Goal: Task Accomplishment & Management: Manage account settings

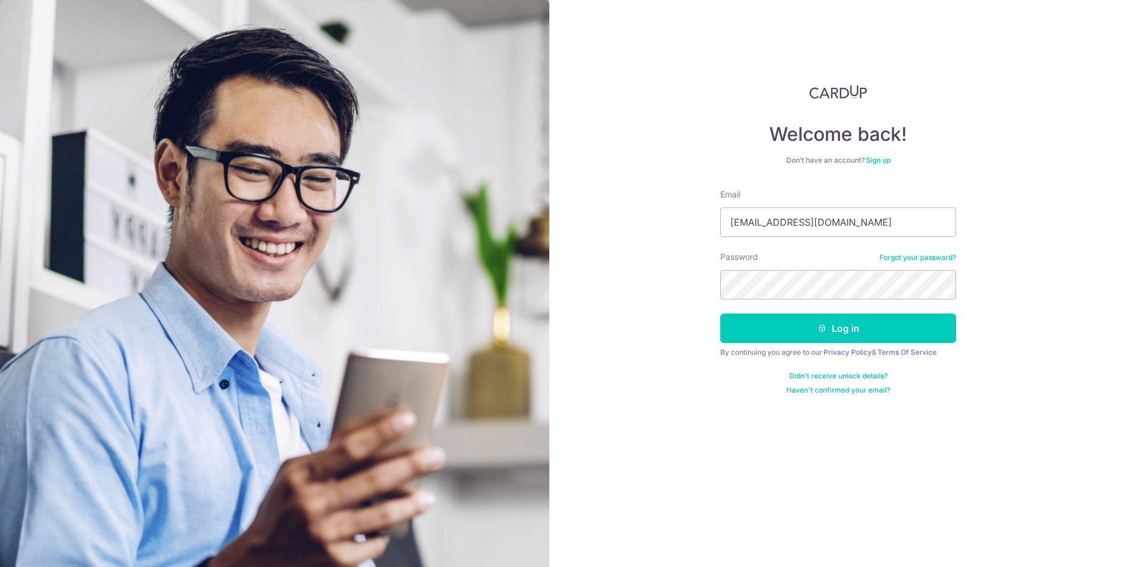
type input "[EMAIL_ADDRESS][DOMAIN_NAME]"
click at [845, 322] on button "Log in" at bounding box center [838, 328] width 236 height 29
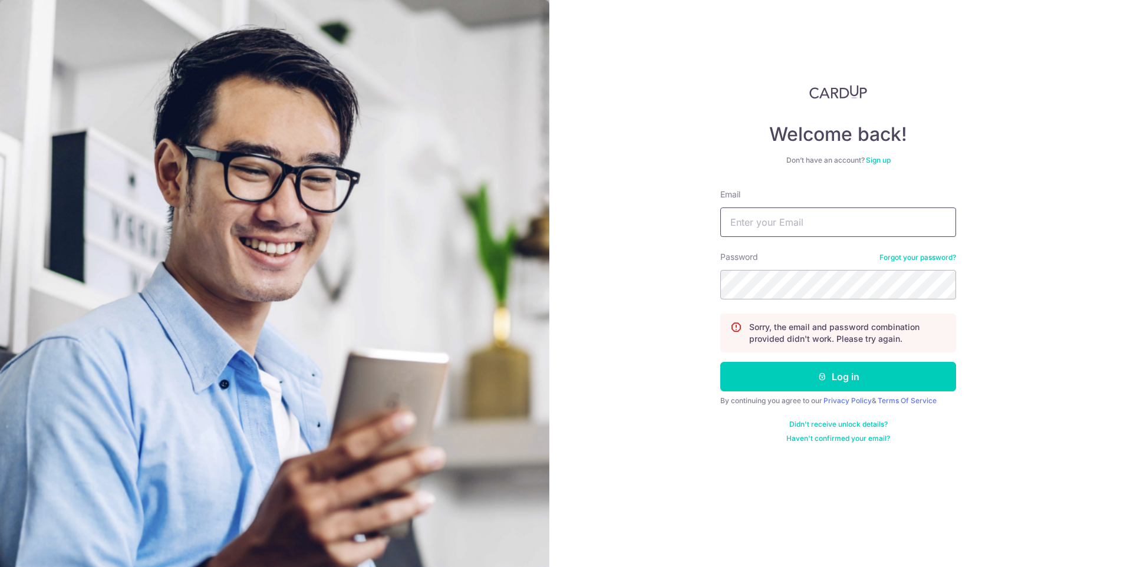
click at [881, 227] on input "Email" at bounding box center [838, 222] width 236 height 29
type input "[EMAIL_ADDRESS][DOMAIN_NAME]"
click at [919, 368] on button "Log in" at bounding box center [838, 376] width 236 height 29
click at [814, 209] on input "Email" at bounding box center [838, 222] width 236 height 29
type input "[EMAIL_ADDRESS][DOMAIN_NAME]"
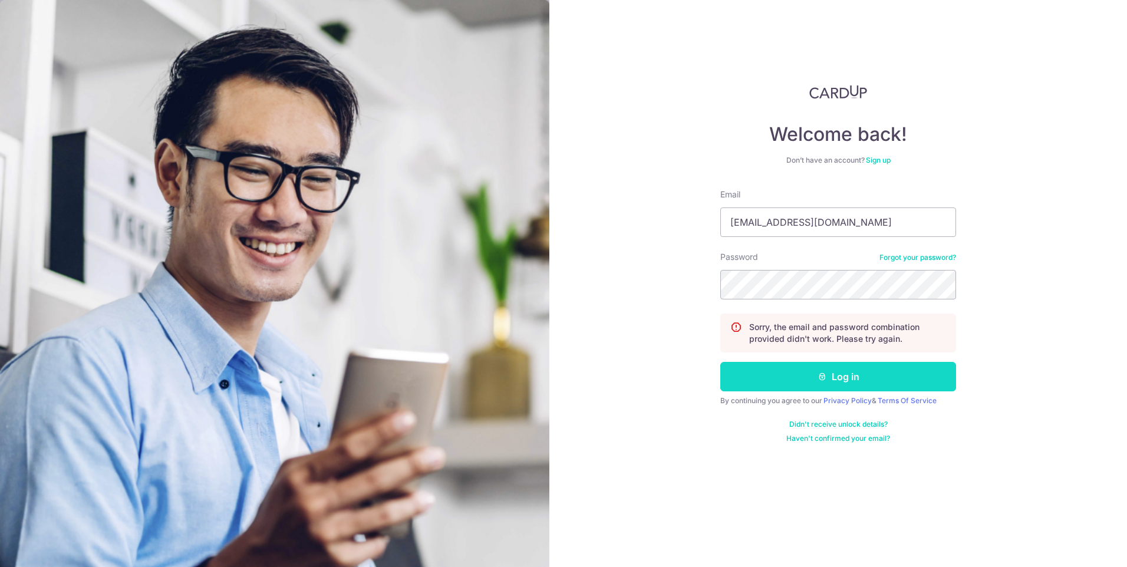
click at [843, 377] on button "Log in" at bounding box center [838, 376] width 236 height 29
click at [849, 230] on input "Email" at bounding box center [838, 222] width 236 height 29
type input "[EMAIL_ADDRESS][DOMAIN_NAME]"
click at [911, 255] on link "Forgot your password?" at bounding box center [918, 257] width 77 height 9
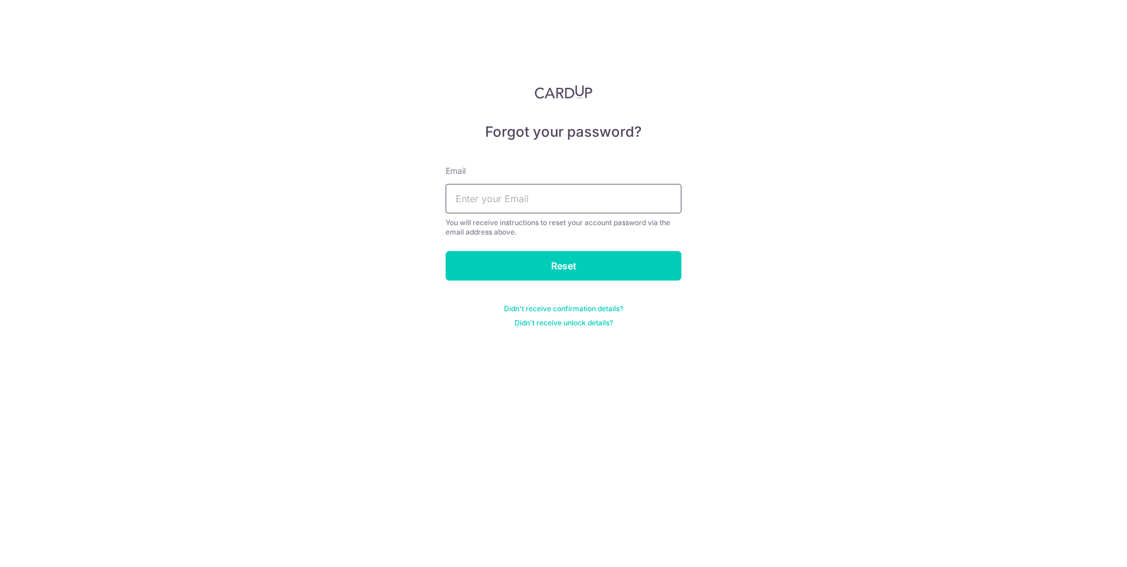
click at [602, 200] on input "text" at bounding box center [564, 198] width 236 height 29
type input "[EMAIL_ADDRESS][DOMAIN_NAME]"
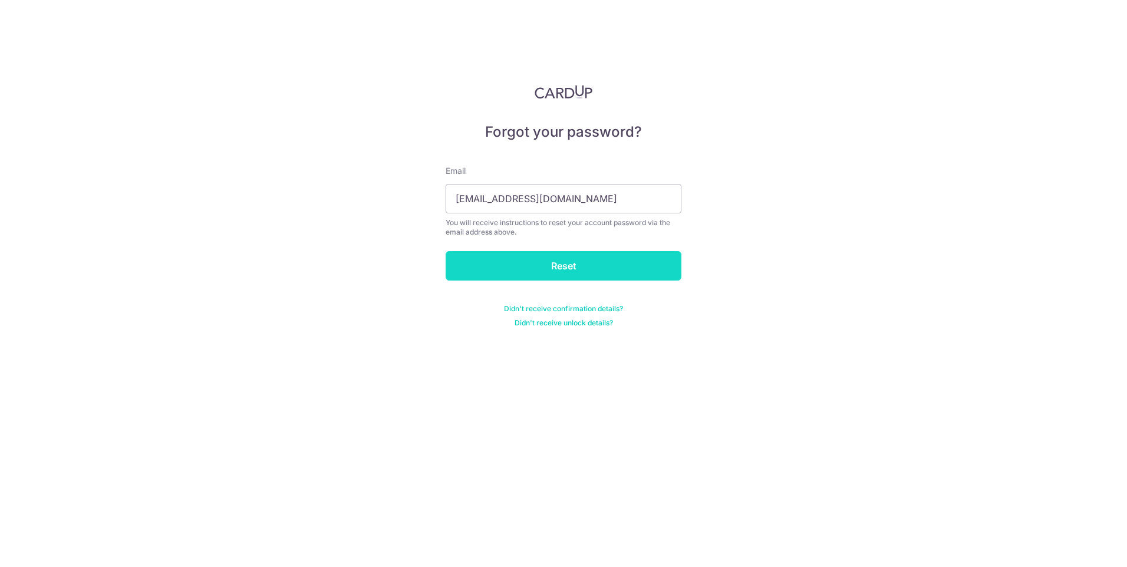
click at [570, 269] on input "Reset" at bounding box center [564, 265] width 236 height 29
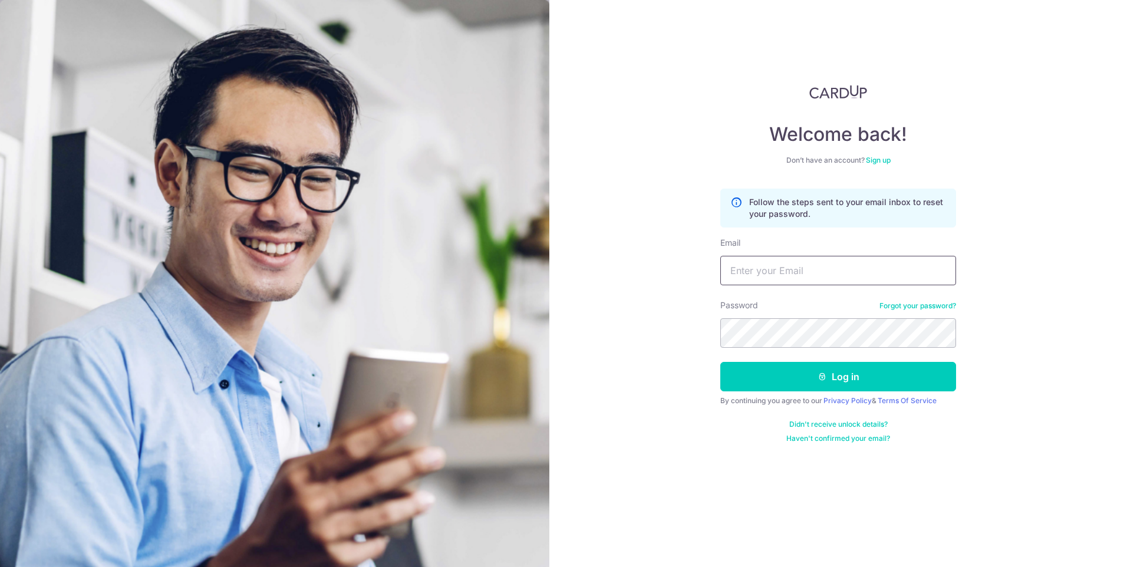
click at [849, 264] on input "Email" at bounding box center [838, 270] width 236 height 29
type input "[EMAIL_ADDRESS][DOMAIN_NAME]"
click at [864, 374] on button "Log in" at bounding box center [838, 376] width 236 height 29
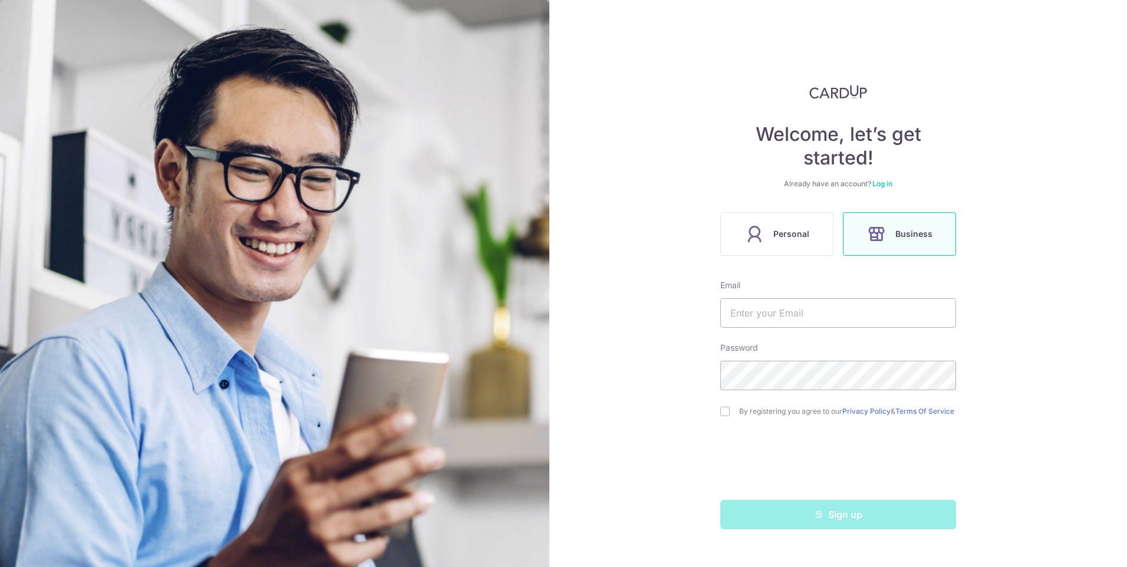
click at [778, 261] on div "Welcome, let’s get started! Already have an account? Log in Personal Business E…" at bounding box center [838, 307] width 236 height 445
click at [780, 236] on span "Personal" at bounding box center [792, 234] width 36 height 14
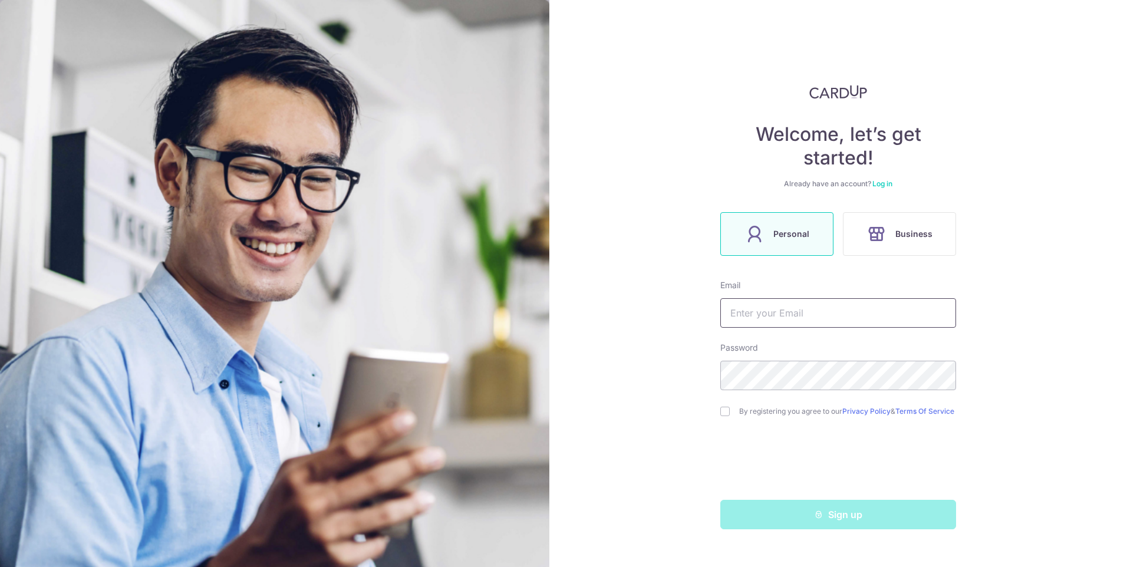
click at [792, 315] on input "text" at bounding box center [838, 312] width 236 height 29
type input "[EMAIL_ADDRESS][DOMAIN_NAME]"
click at [724, 416] on input "checkbox" at bounding box center [724, 411] width 9 height 9
checkbox input "true"
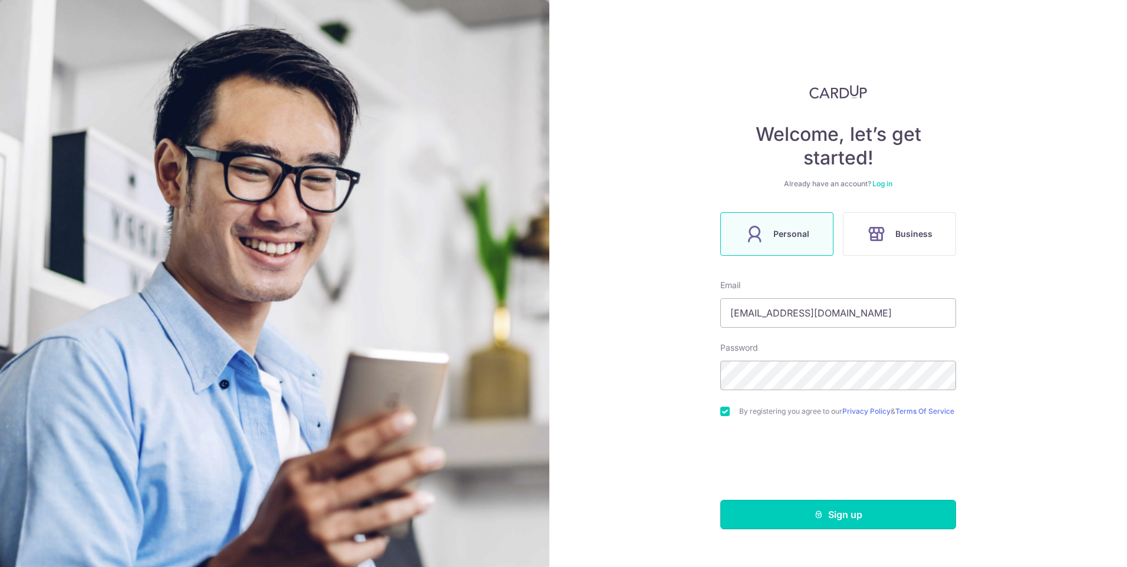
click at [809, 516] on button "Sign up" at bounding box center [838, 514] width 236 height 29
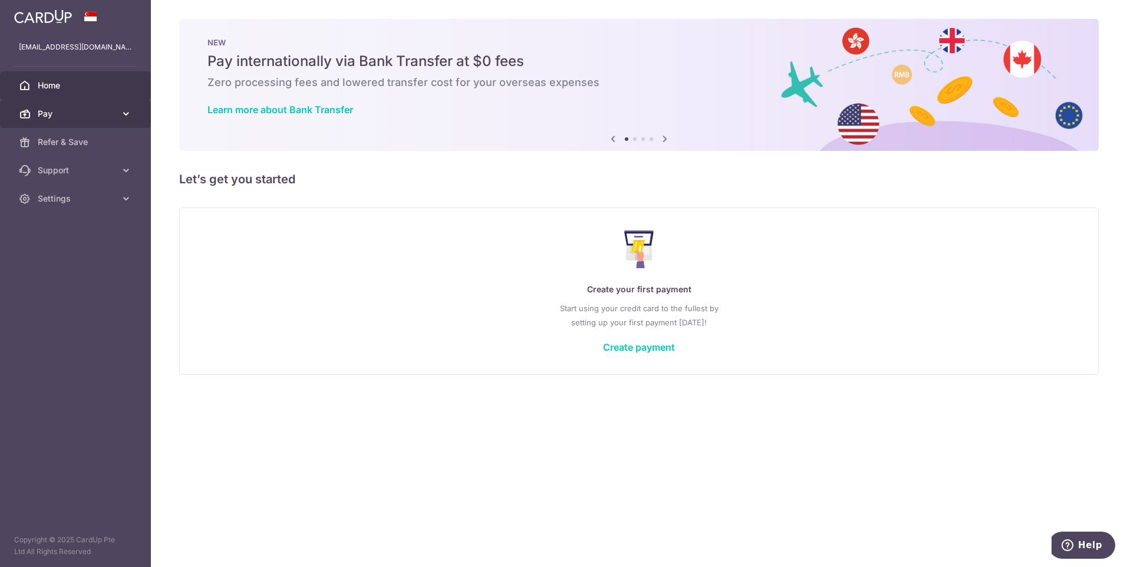
click at [76, 110] on span "Pay" at bounding box center [77, 114] width 78 height 12
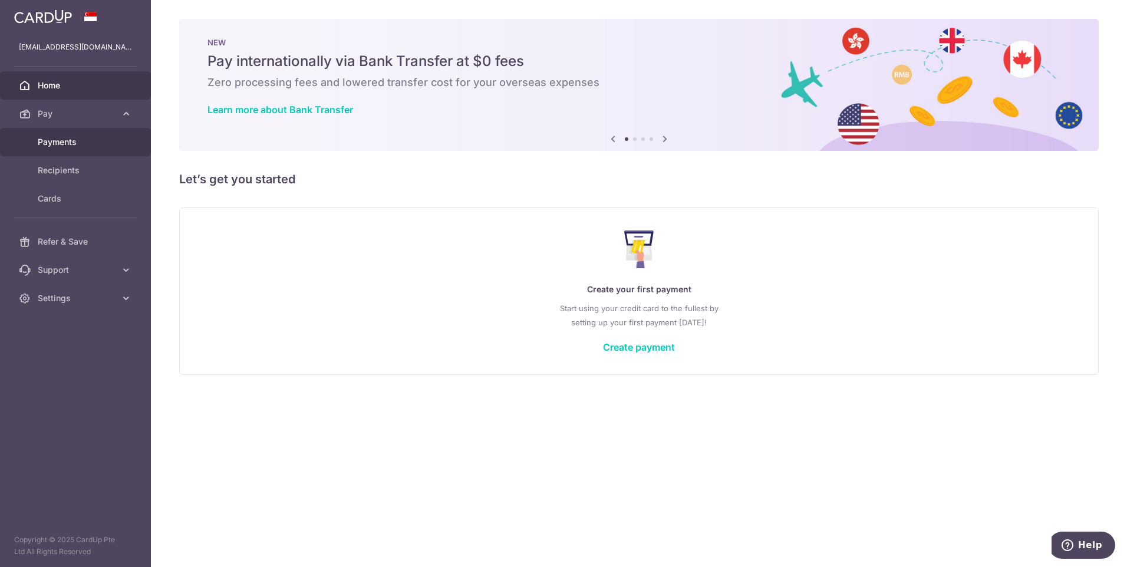
click at [85, 144] on span "Payments" at bounding box center [77, 142] width 78 height 12
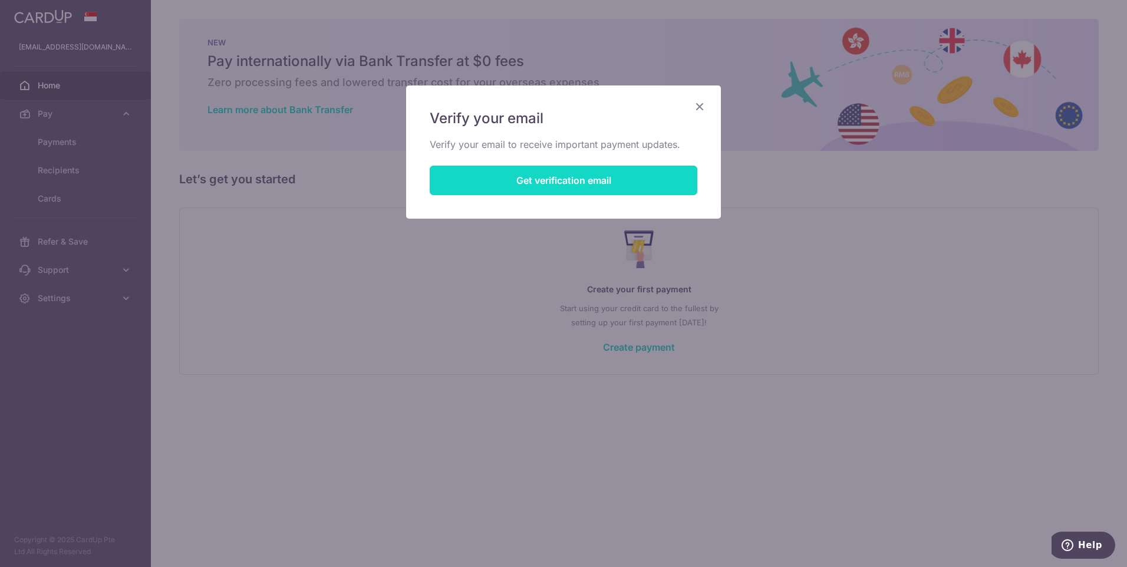
click at [677, 180] on button "Get verification email" at bounding box center [564, 180] width 268 height 29
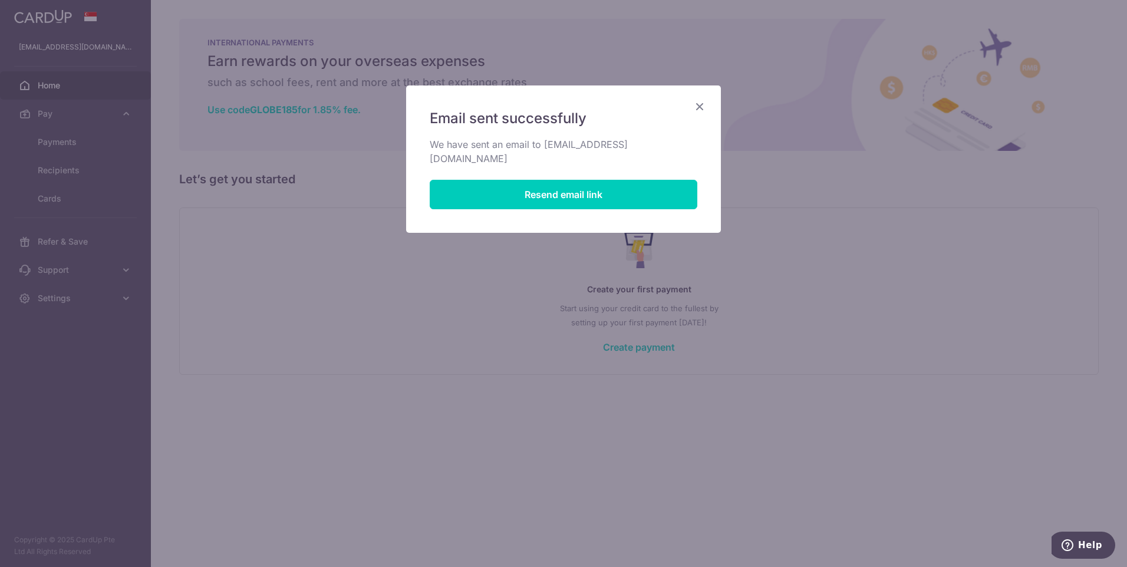
click at [699, 107] on icon "Close" at bounding box center [700, 106] width 14 height 15
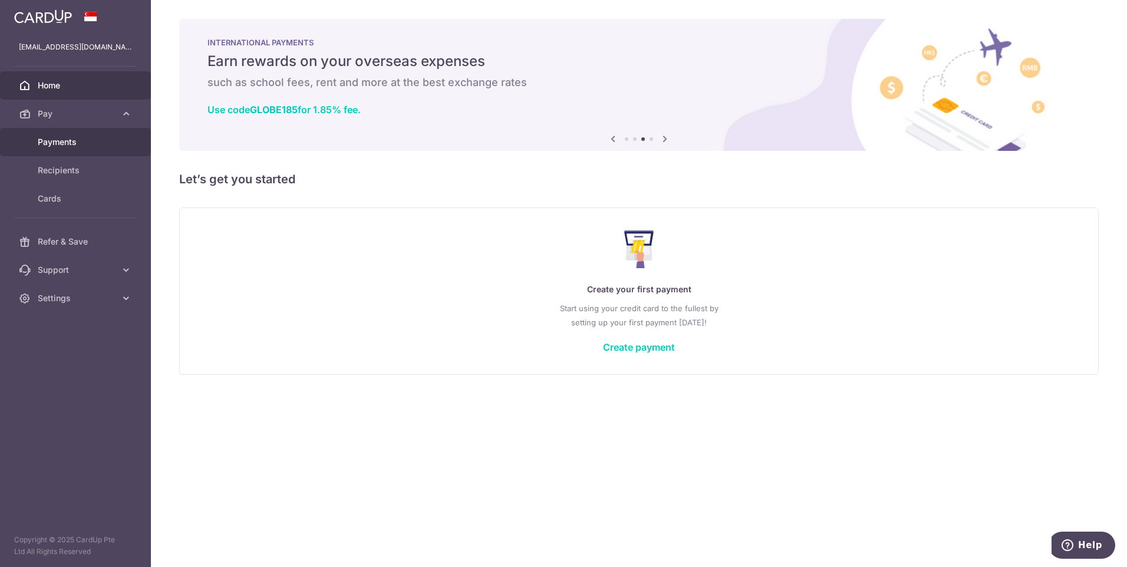
click at [76, 154] on link "Payments" at bounding box center [75, 142] width 151 height 28
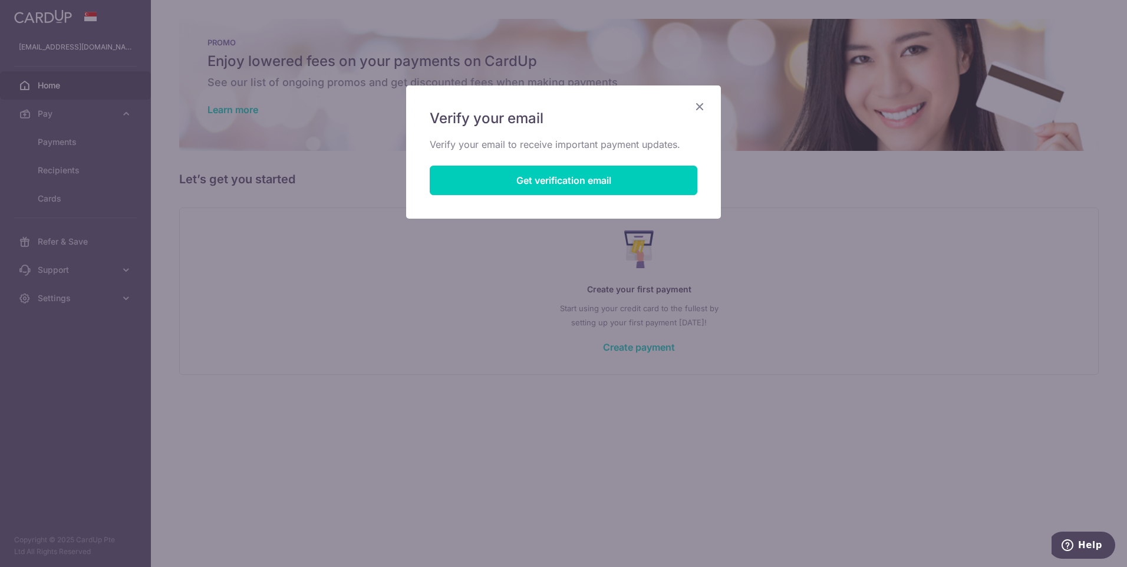
click at [701, 98] on div "Verify your email Verify your email to receive important payment updates. Get v…" at bounding box center [563, 151] width 315 height 133
click at [700, 103] on icon "Close" at bounding box center [700, 106] width 14 height 15
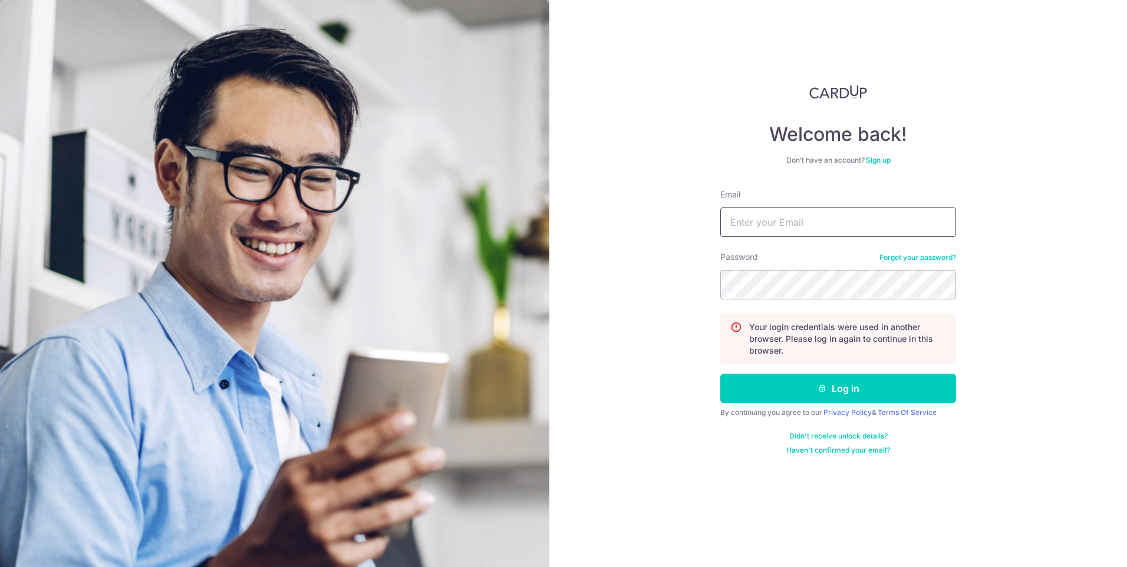
click at [811, 214] on input "Email" at bounding box center [838, 222] width 236 height 29
type input "[EMAIL_ADDRESS][DOMAIN_NAME]"
click at [904, 396] on button "Log in" at bounding box center [838, 388] width 236 height 29
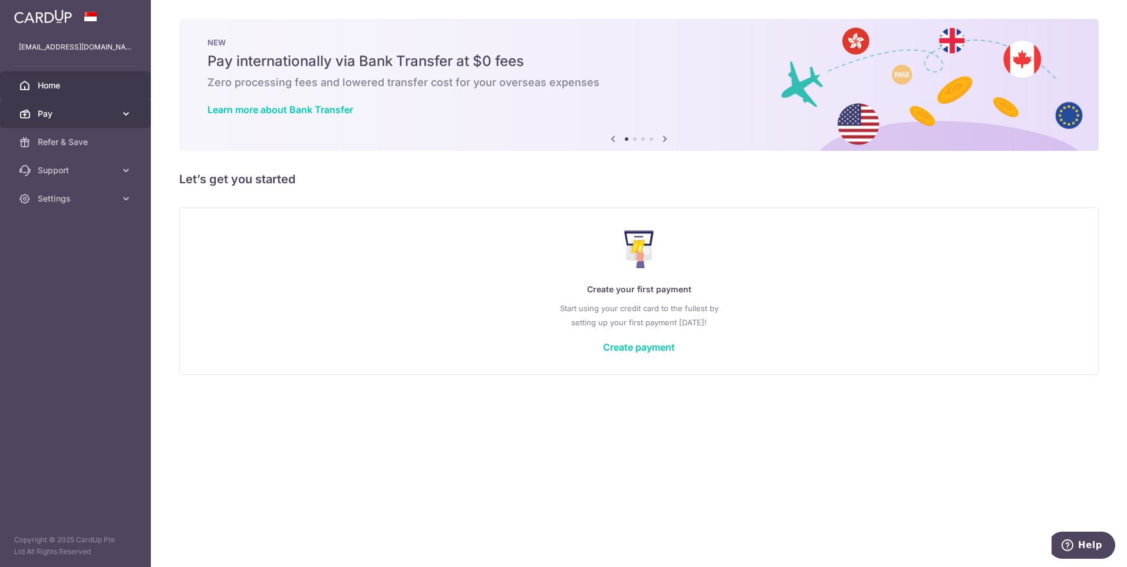
click at [129, 123] on link "Pay" at bounding box center [75, 114] width 151 height 28
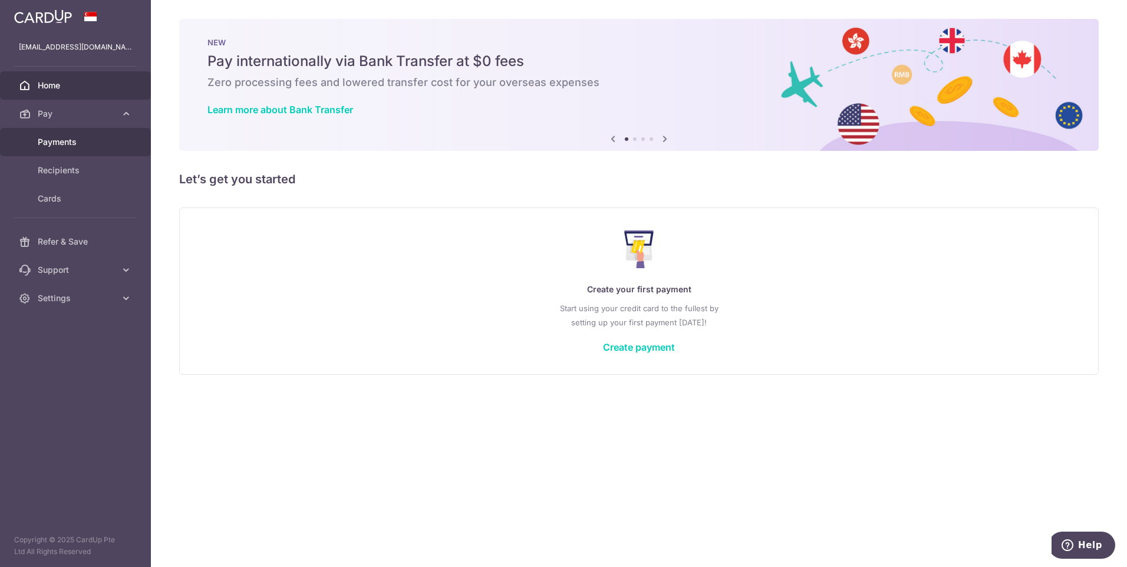
click at [77, 138] on span "Payments" at bounding box center [77, 142] width 78 height 12
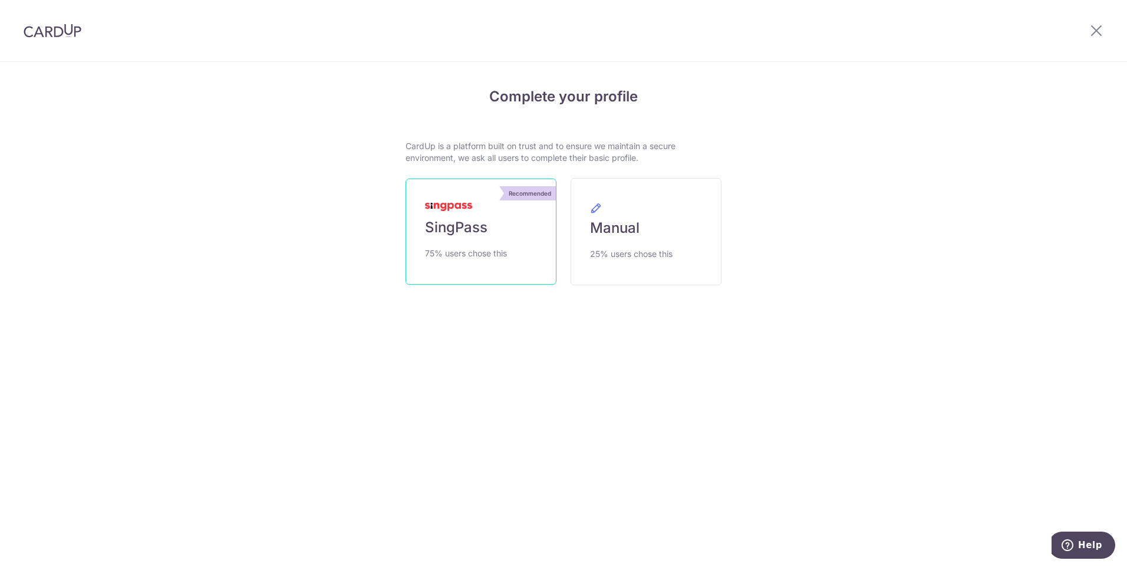
click at [503, 228] on link "Recommended SingPass 75% users chose this" at bounding box center [481, 232] width 151 height 106
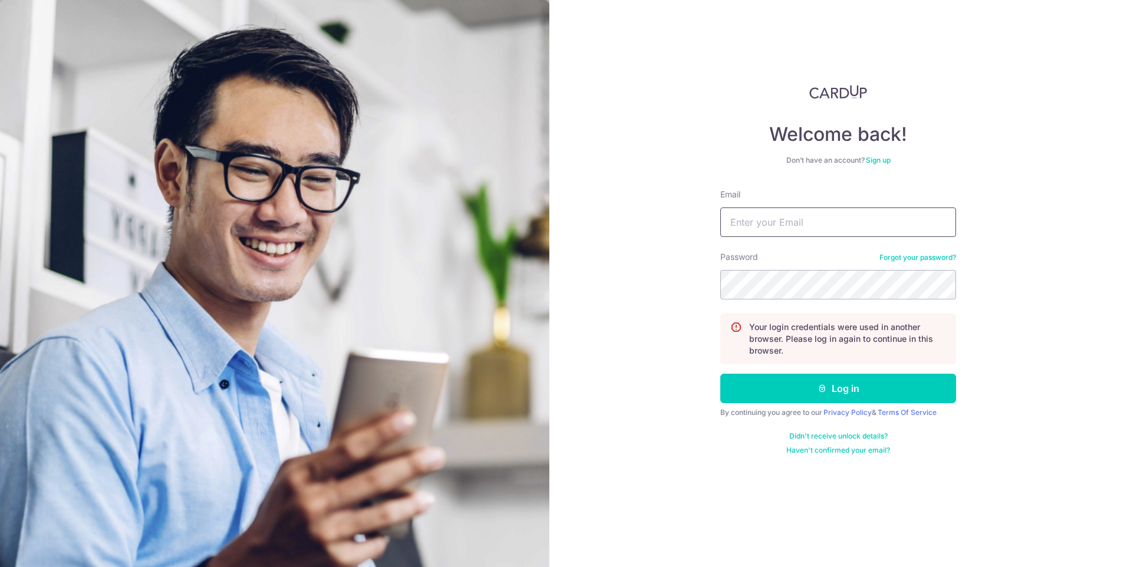
click at [776, 229] on input "Email" at bounding box center [838, 222] width 236 height 29
type input "[EMAIL_ADDRESS][DOMAIN_NAME]"
click at [885, 391] on button "Log in" at bounding box center [838, 388] width 236 height 29
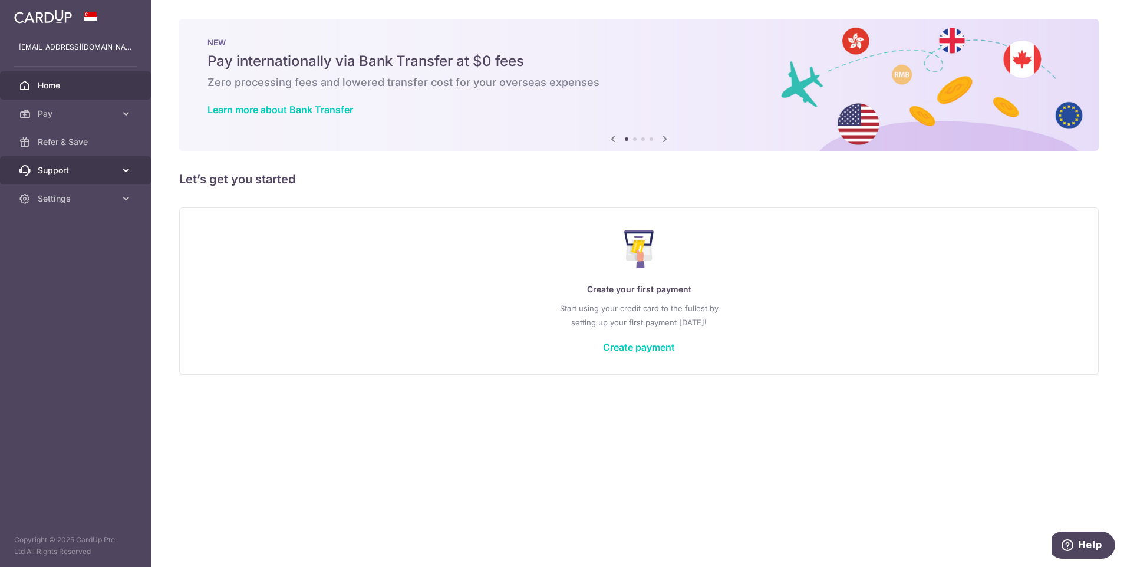
click at [113, 165] on span "Support" at bounding box center [77, 170] width 78 height 12
click at [100, 203] on span "FAQ" at bounding box center [77, 199] width 78 height 12
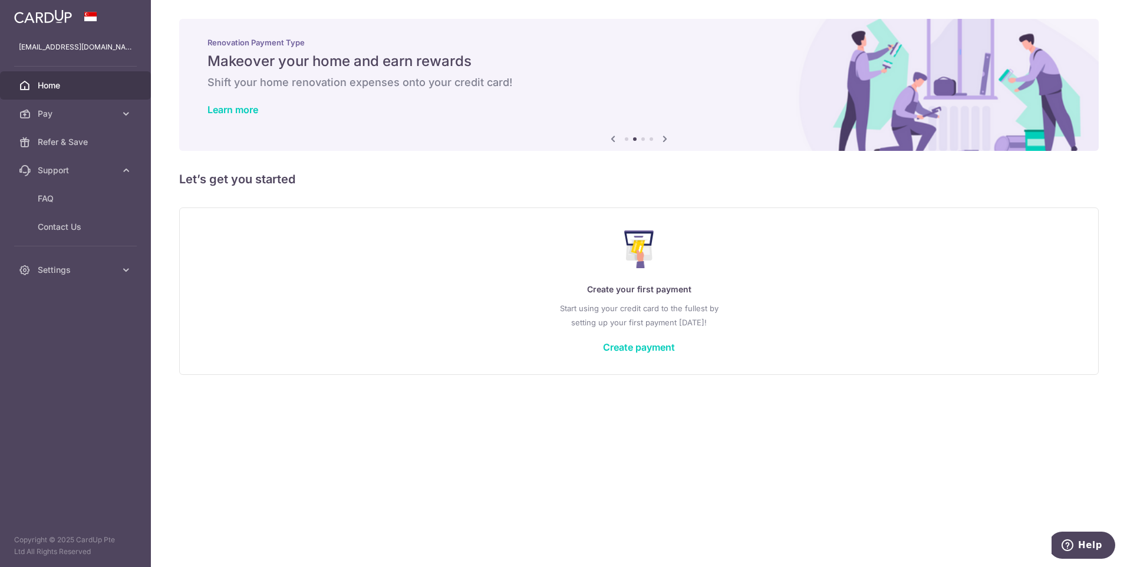
click at [35, 20] on img at bounding box center [43, 16] width 58 height 14
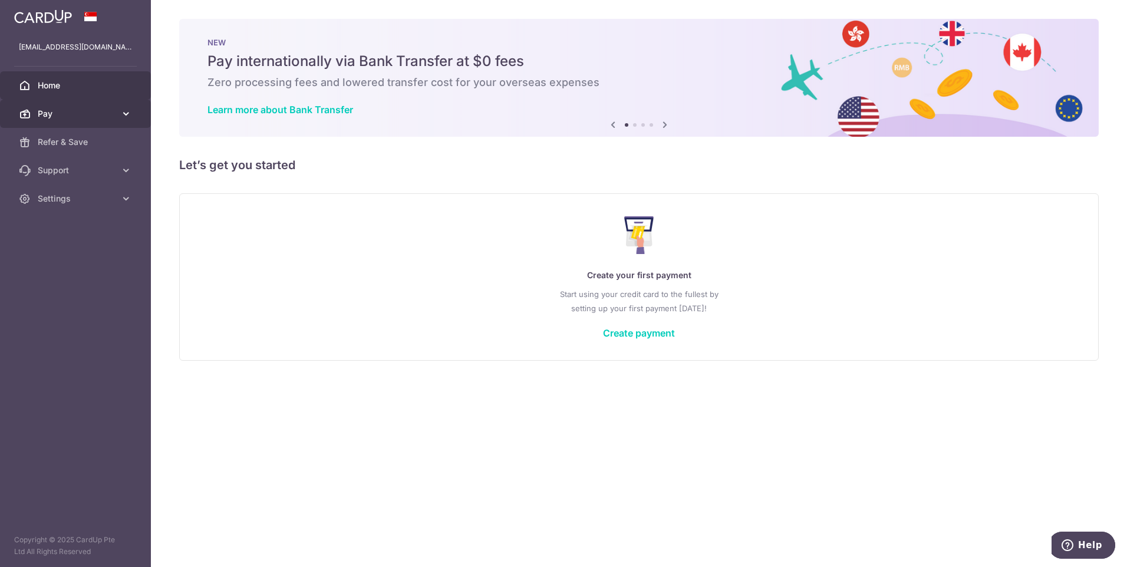
click at [123, 113] on icon at bounding box center [126, 114] width 12 height 12
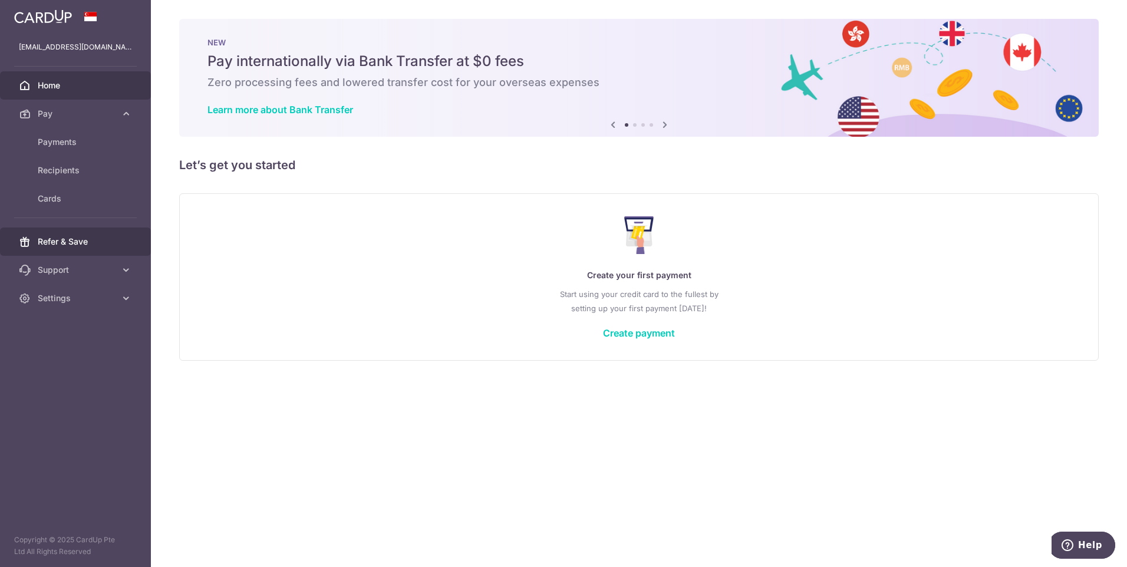
click at [117, 242] on link "Refer & Save" at bounding box center [75, 242] width 151 height 28
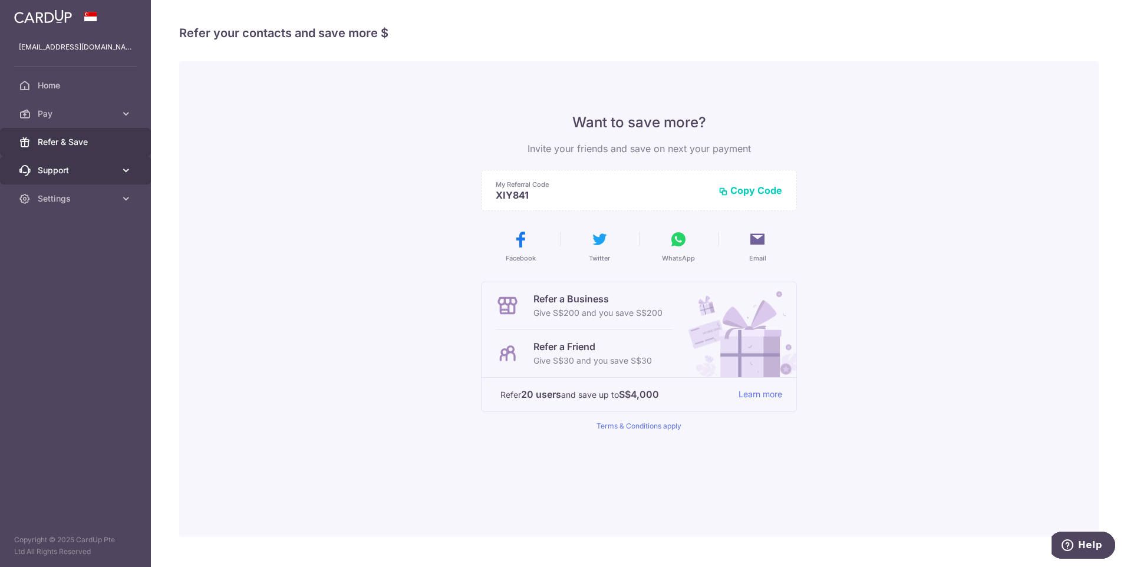
click at [103, 163] on link "Support" at bounding box center [75, 170] width 151 height 28
click at [109, 203] on span "FAQ" at bounding box center [77, 199] width 78 height 12
click at [130, 169] on icon at bounding box center [126, 170] width 12 height 12
click at [129, 169] on icon at bounding box center [126, 170] width 12 height 12
click at [127, 268] on icon at bounding box center [126, 270] width 12 height 12
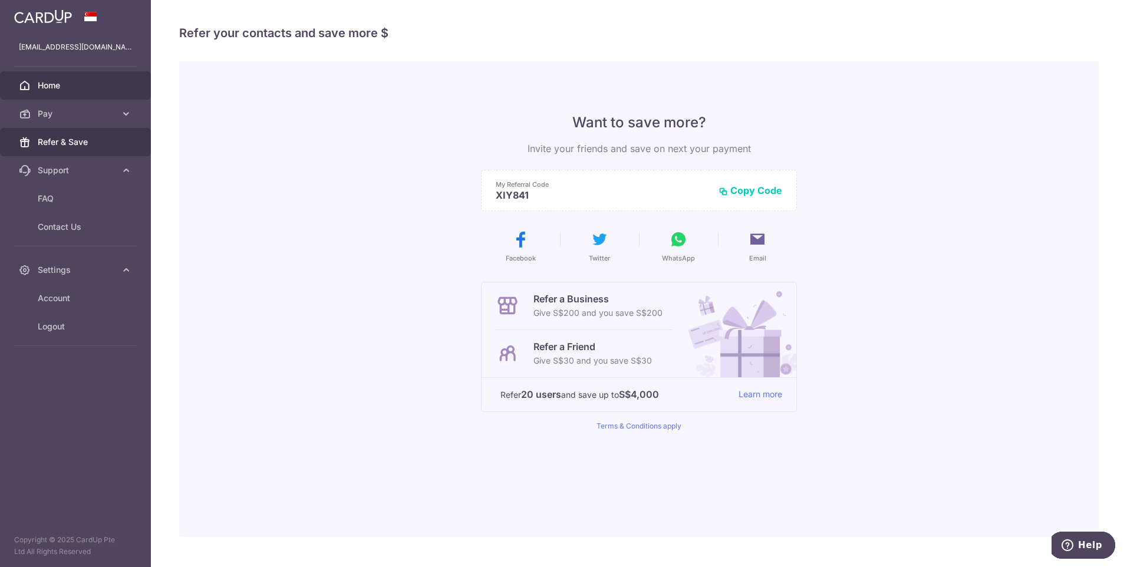
drag, startPoint x: 113, startPoint y: 112, endPoint x: 96, endPoint y: 93, distance: 25.5
click at [111, 113] on span "Pay" at bounding box center [77, 114] width 78 height 12
click at [85, 85] on span "Home" at bounding box center [77, 86] width 78 height 12
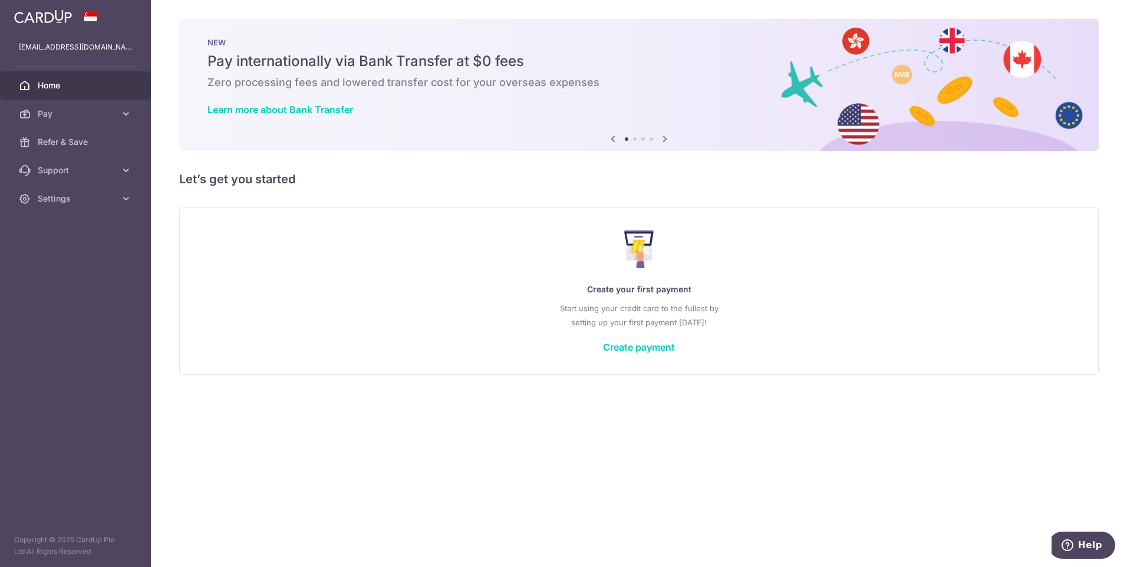
click at [663, 139] on icon at bounding box center [665, 138] width 14 height 15
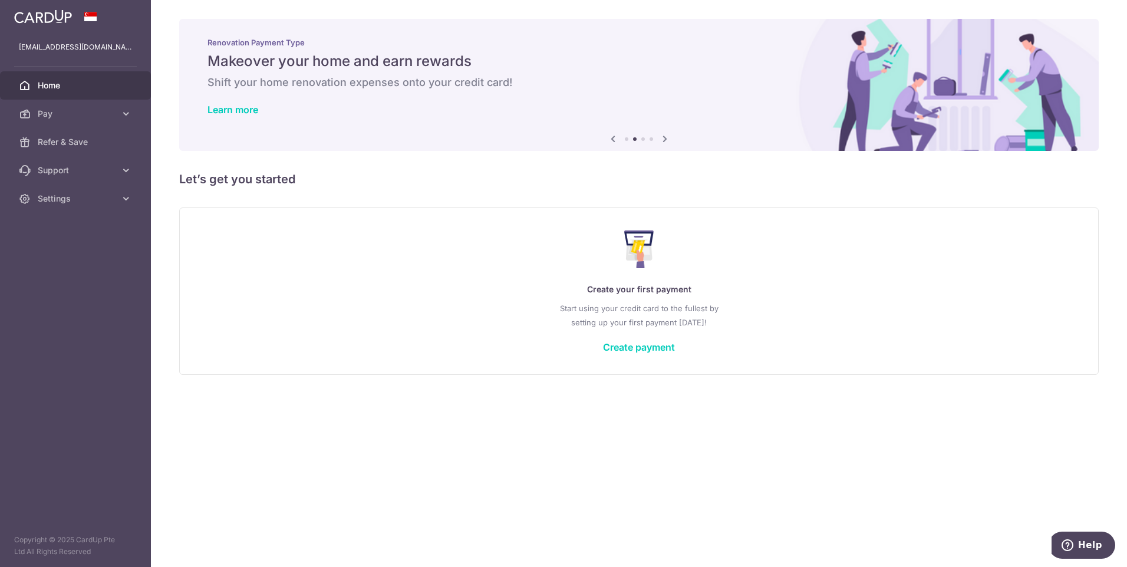
click at [222, 116] on div "Renovation Payment Type Makeover your home and earn rewards Shift your home ren…" at bounding box center [639, 78] width 920 height 118
click at [232, 108] on link "Learn more" at bounding box center [233, 110] width 51 height 12
click at [664, 140] on icon at bounding box center [665, 138] width 14 height 15
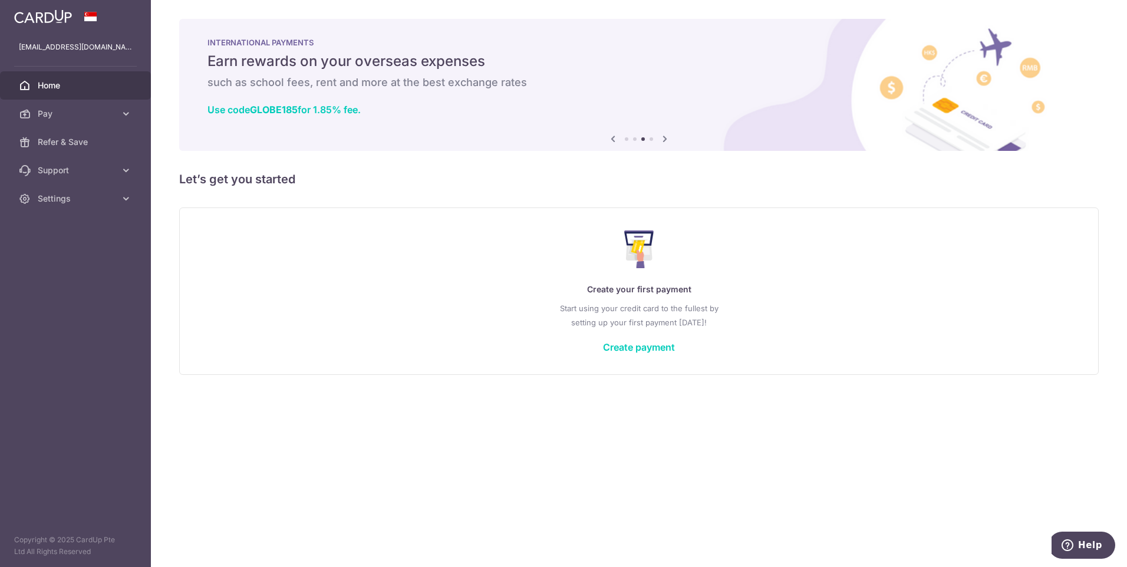
click at [664, 140] on icon at bounding box center [665, 138] width 14 height 15
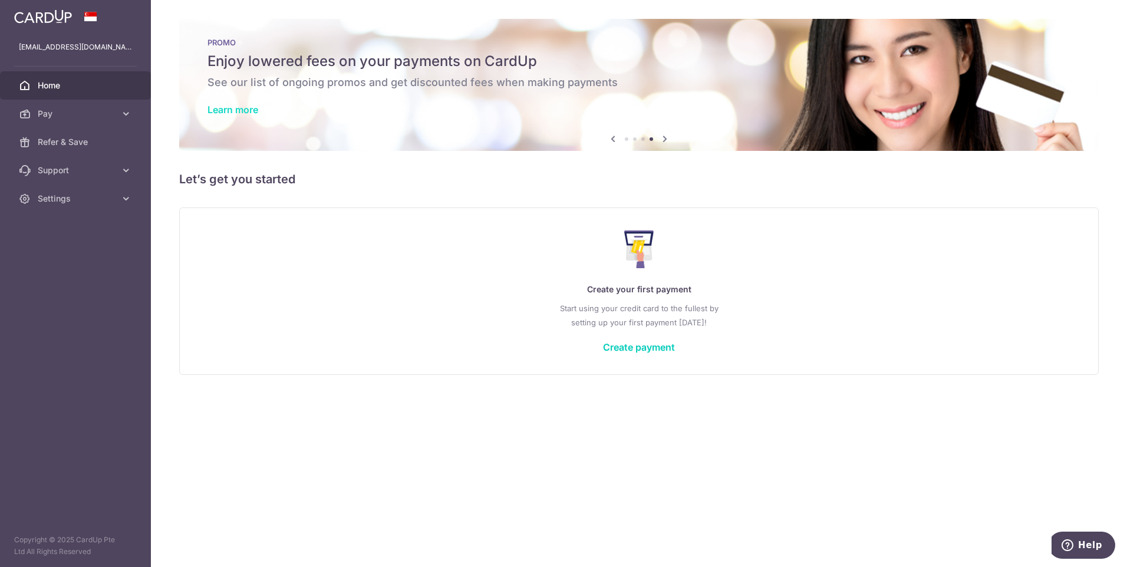
click at [246, 113] on link "Learn more" at bounding box center [233, 110] width 51 height 12
click at [666, 139] on icon at bounding box center [665, 138] width 14 height 15
